Goal: Task Accomplishment & Management: Manage account settings

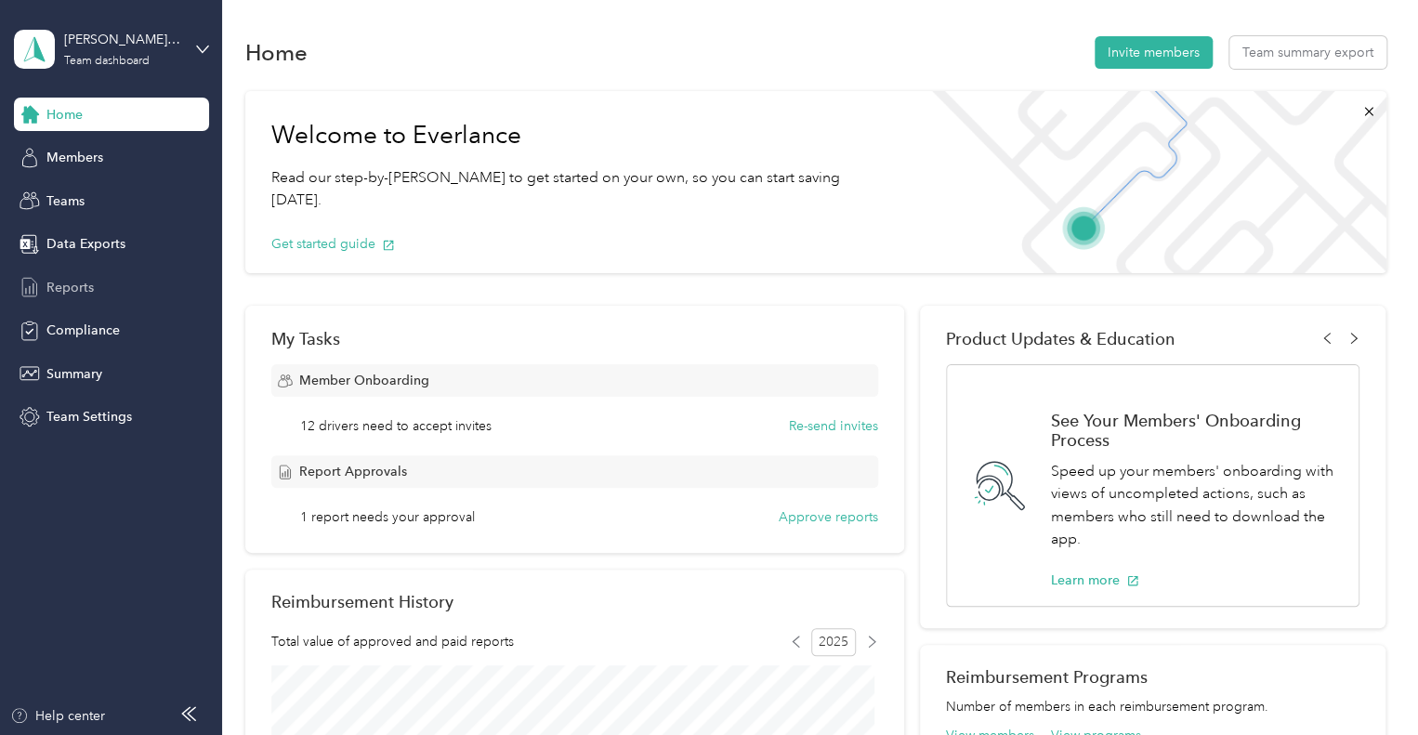
click at [82, 289] on span "Reports" at bounding box center [69, 288] width 47 height 20
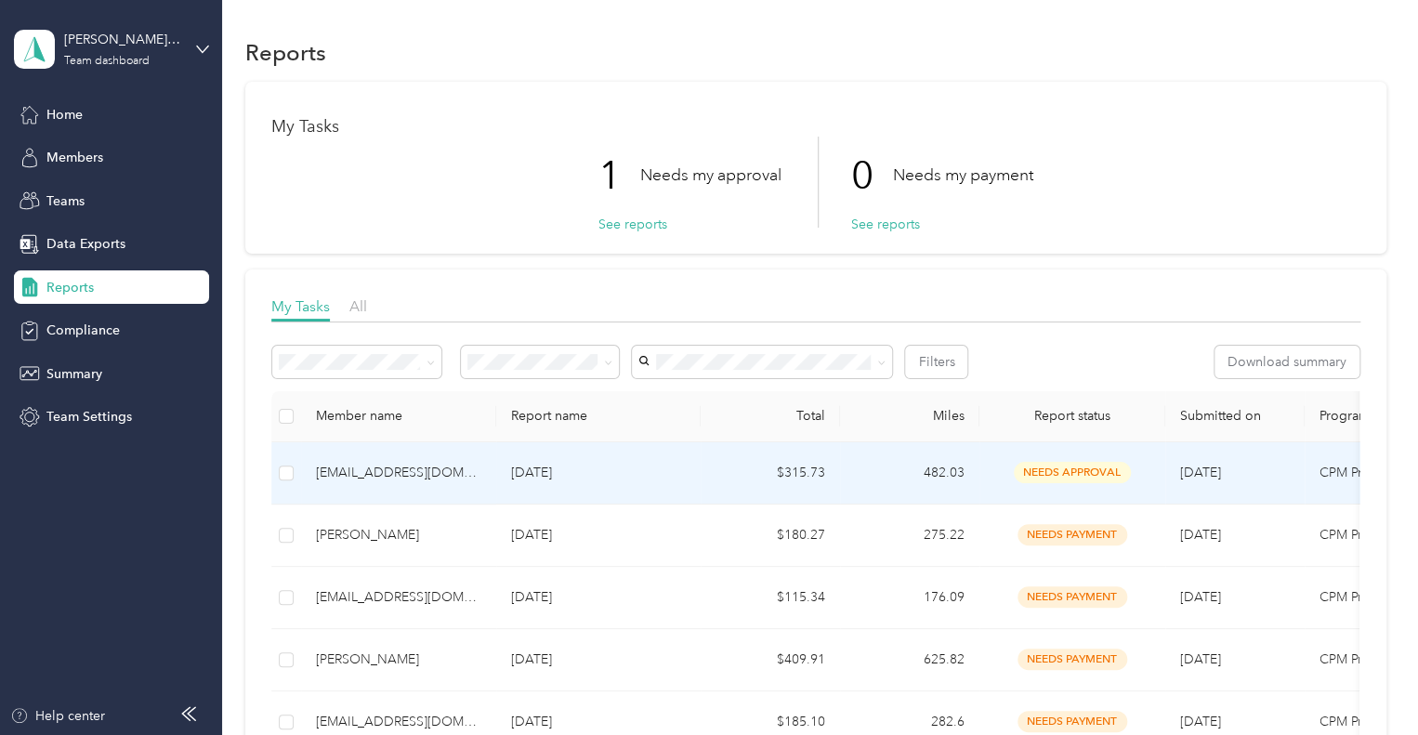
click at [396, 474] on div "[EMAIL_ADDRESS][DOMAIN_NAME]" at bounding box center [398, 473] width 165 height 20
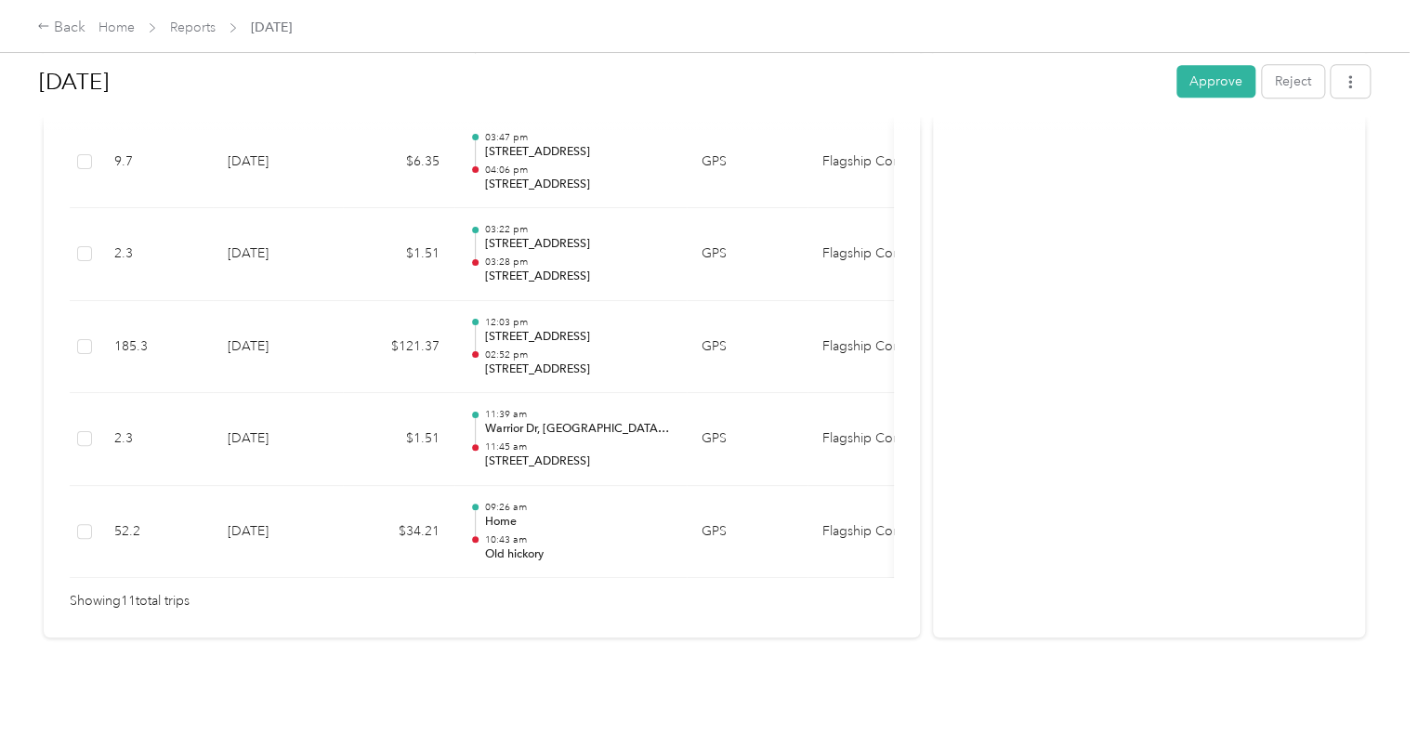
scroll to position [1133, 0]
click at [1200, 79] on button "Approve" at bounding box center [1215, 81] width 79 height 33
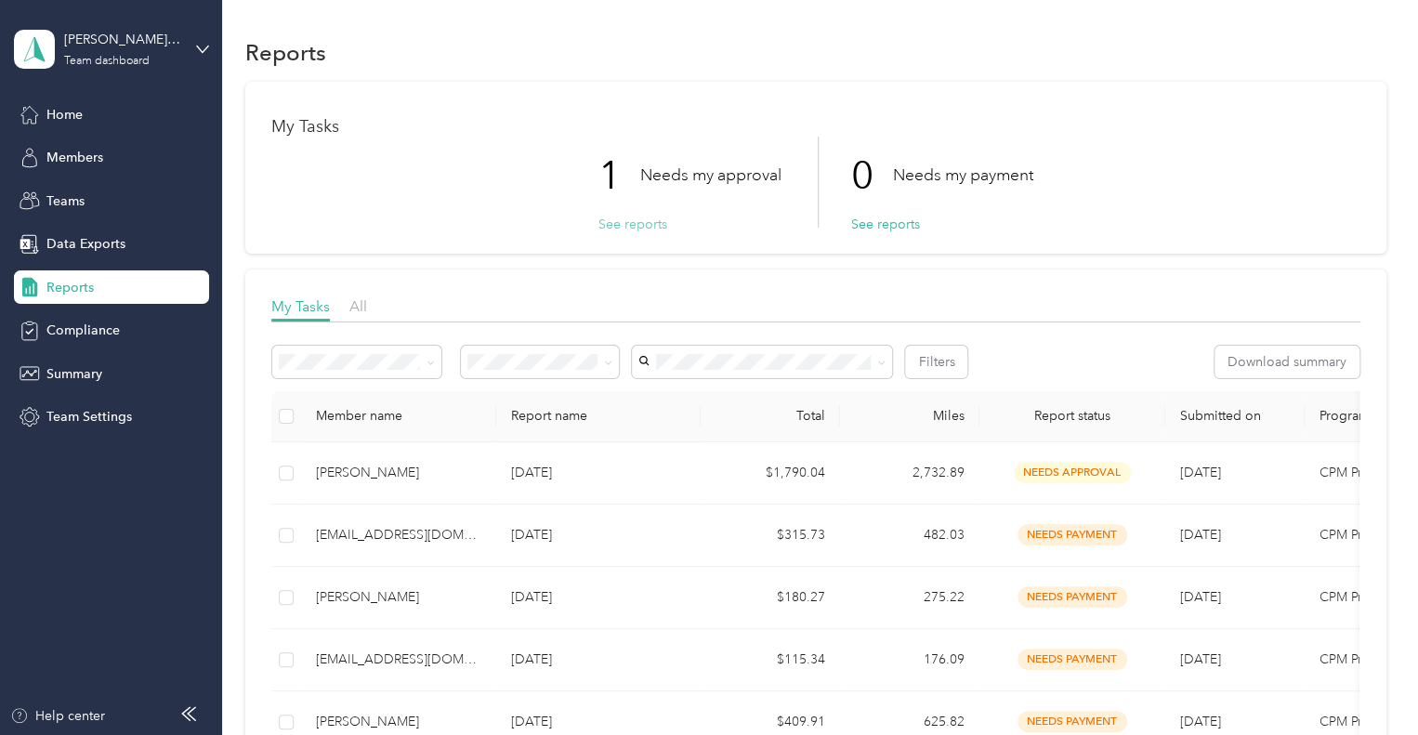
click at [621, 222] on button "See reports" at bounding box center [632, 225] width 69 height 20
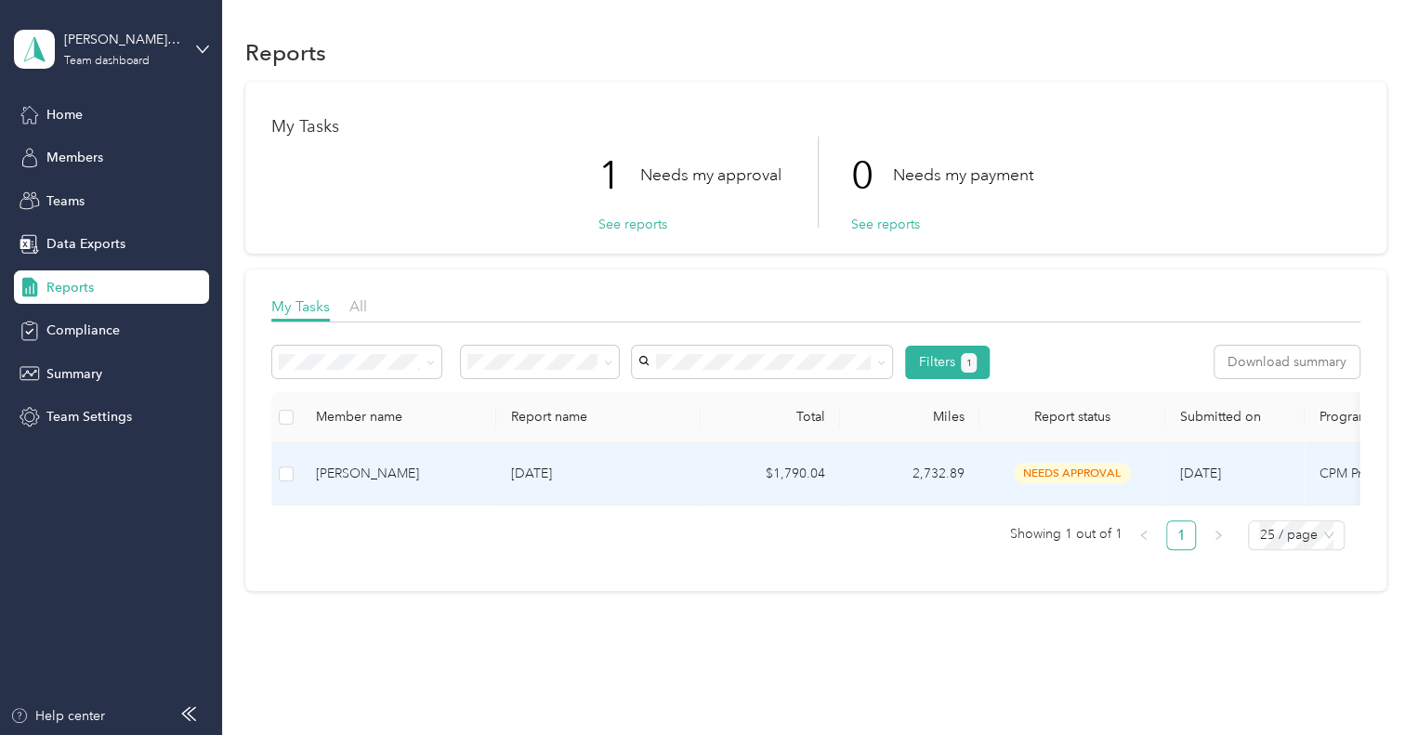
click at [352, 471] on div "[PERSON_NAME]" at bounding box center [398, 474] width 165 height 20
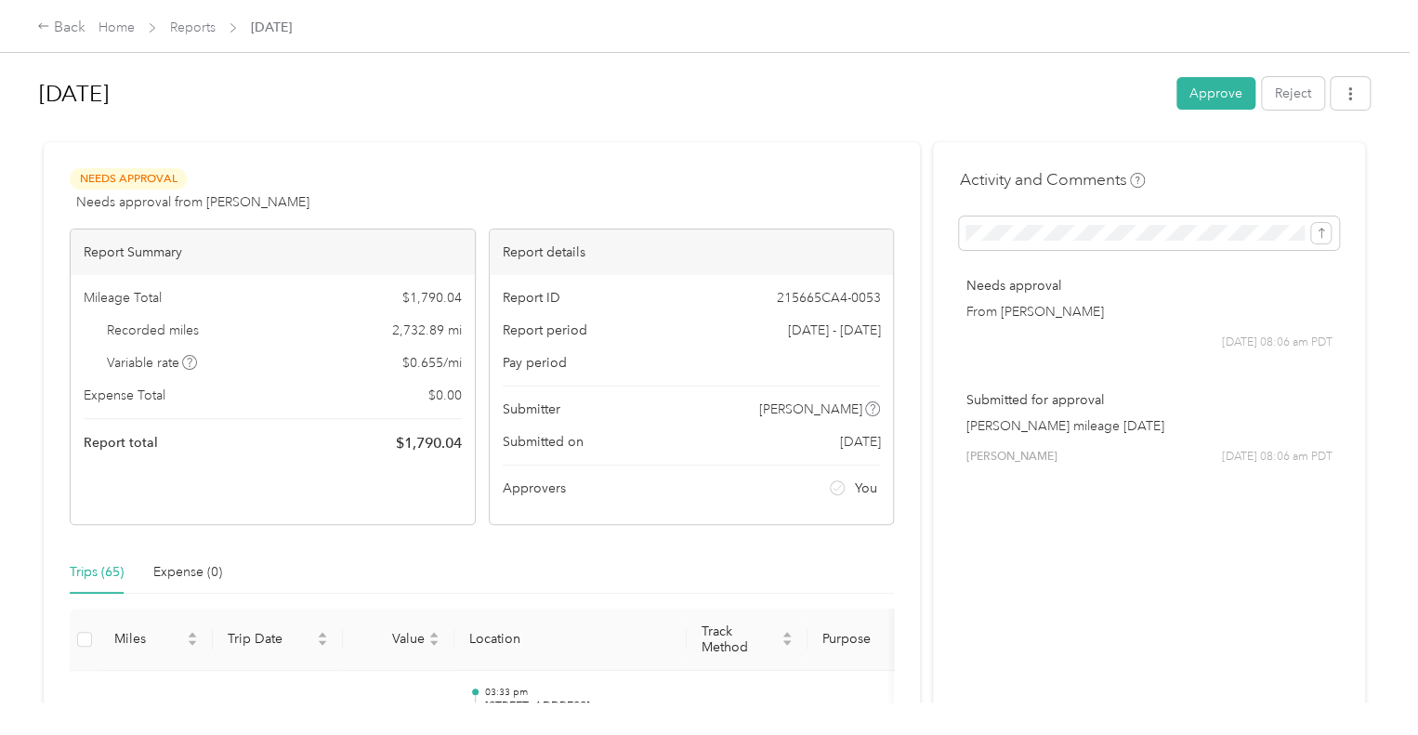
drag, startPoint x: 1209, startPoint y: 94, endPoint x: 1126, endPoint y: 98, distance: 82.8
click at [1209, 94] on button "Approve" at bounding box center [1215, 93] width 79 height 33
